Goal: Task Accomplishment & Management: Manage account settings

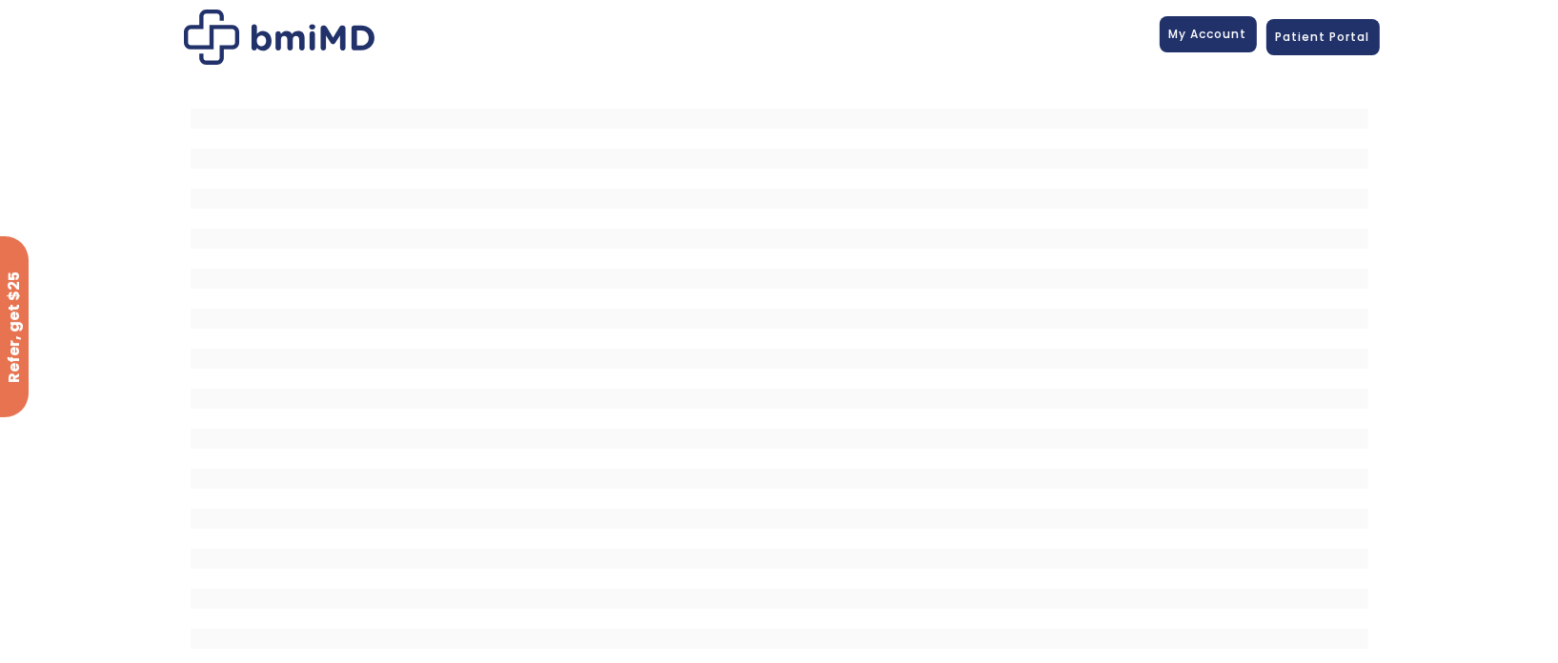
click at [1208, 40] on span "My Account" at bounding box center [1208, 34] width 78 height 16
click at [1208, 33] on span "My Account" at bounding box center [1208, 34] width 78 height 16
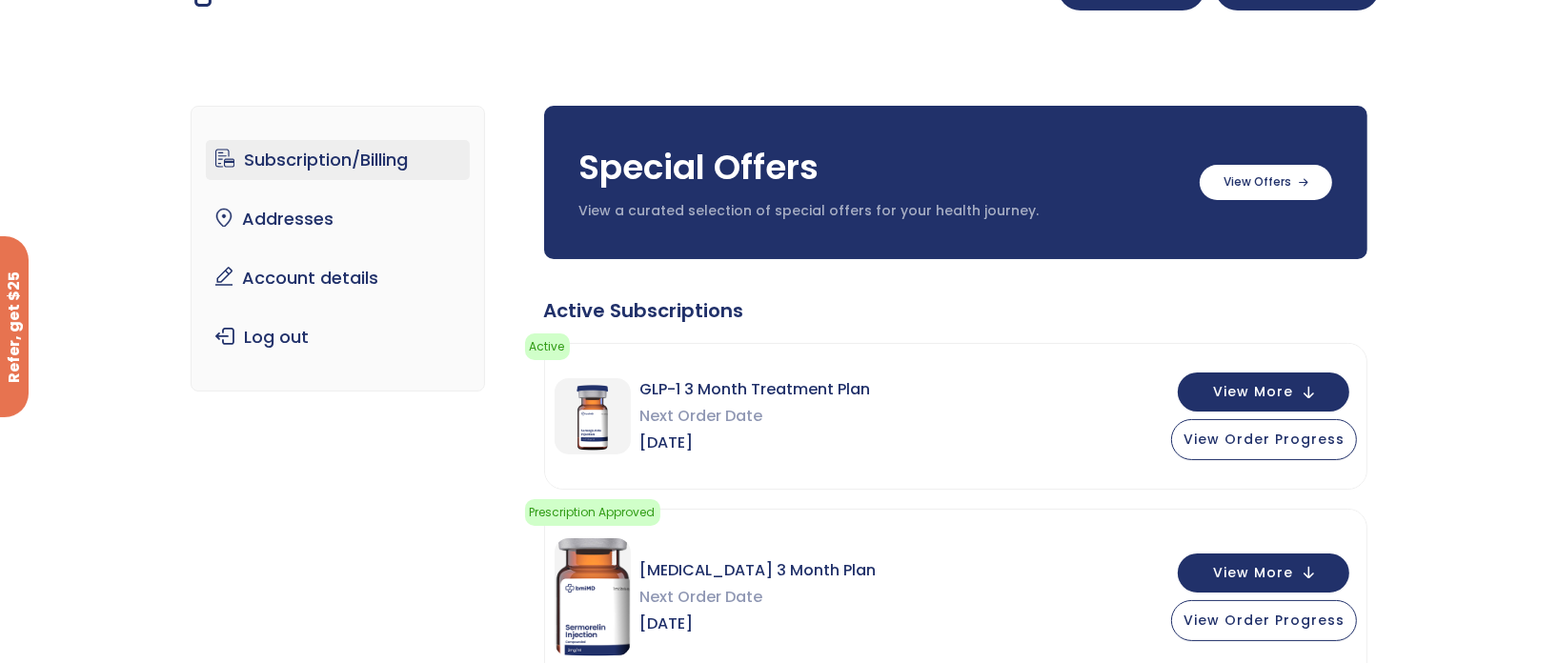
scroll to position [126, 0]
